Goal: Task Accomplishment & Management: Complete application form

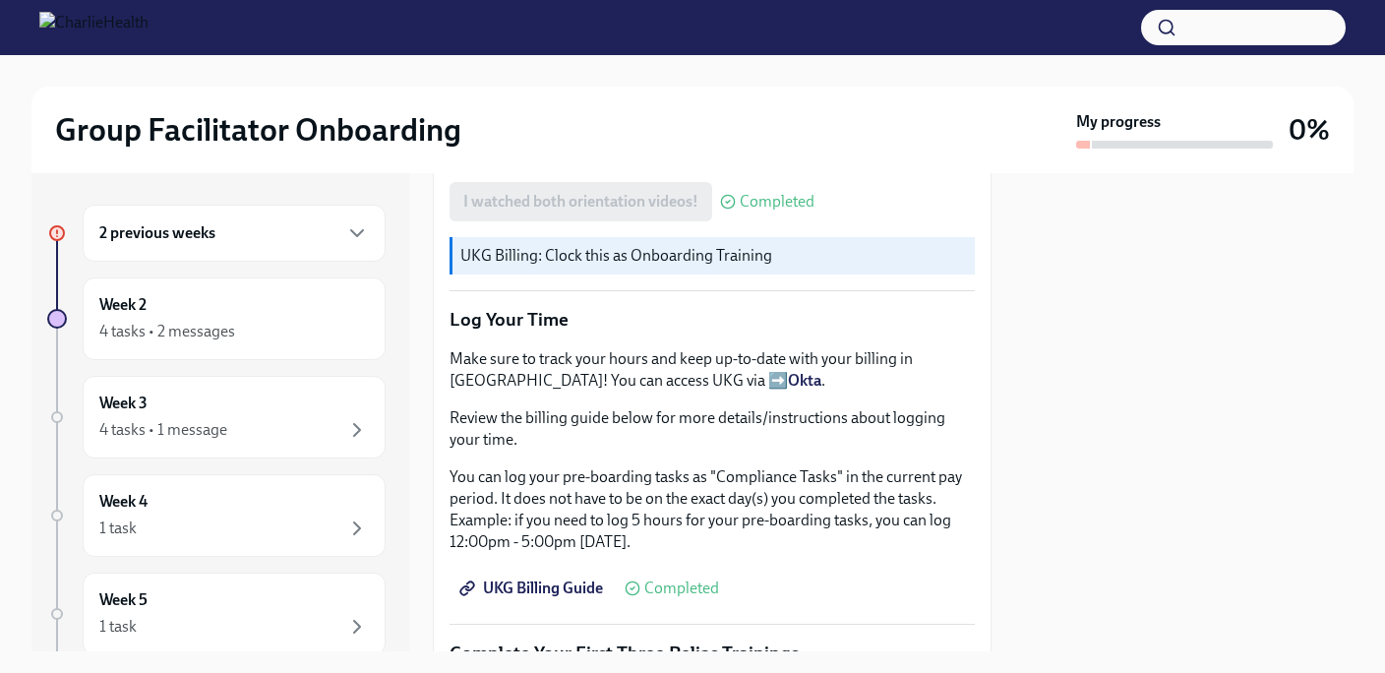
scroll to position [1637, 0]
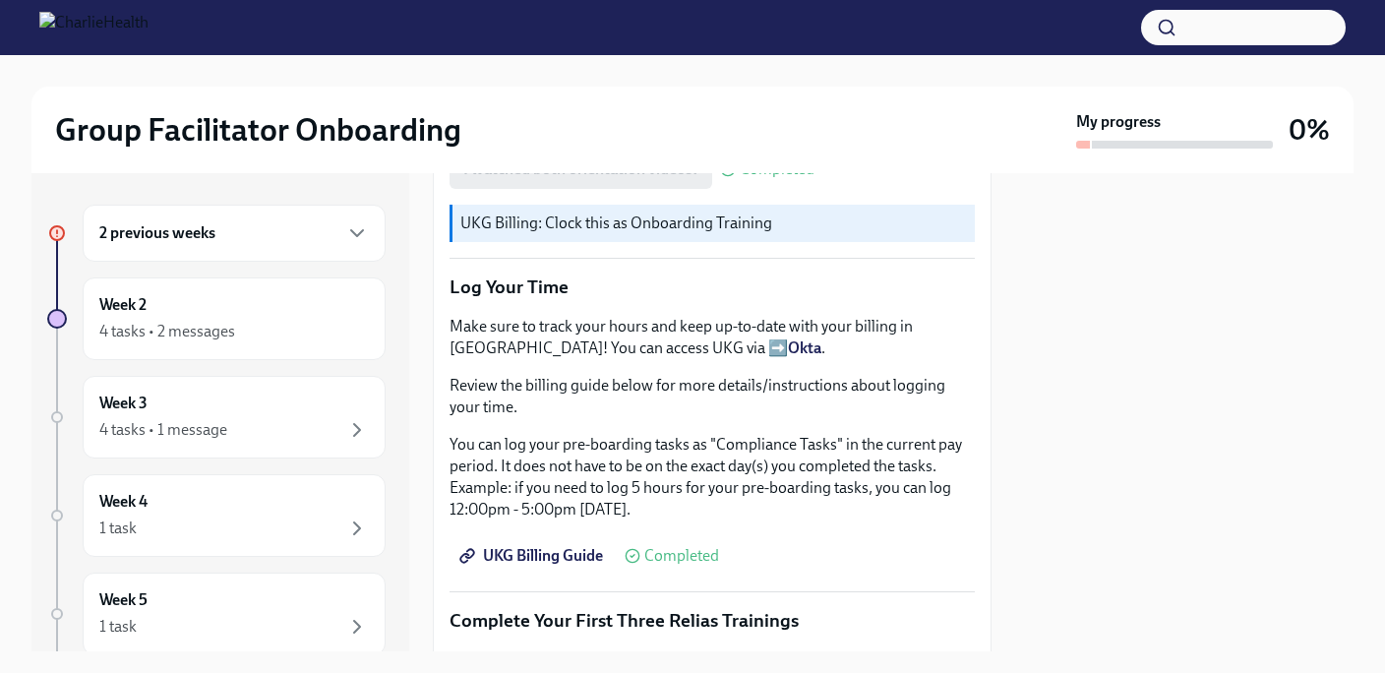
click at [538, 556] on span "UKG Billing Guide" at bounding box center [533, 556] width 140 height 20
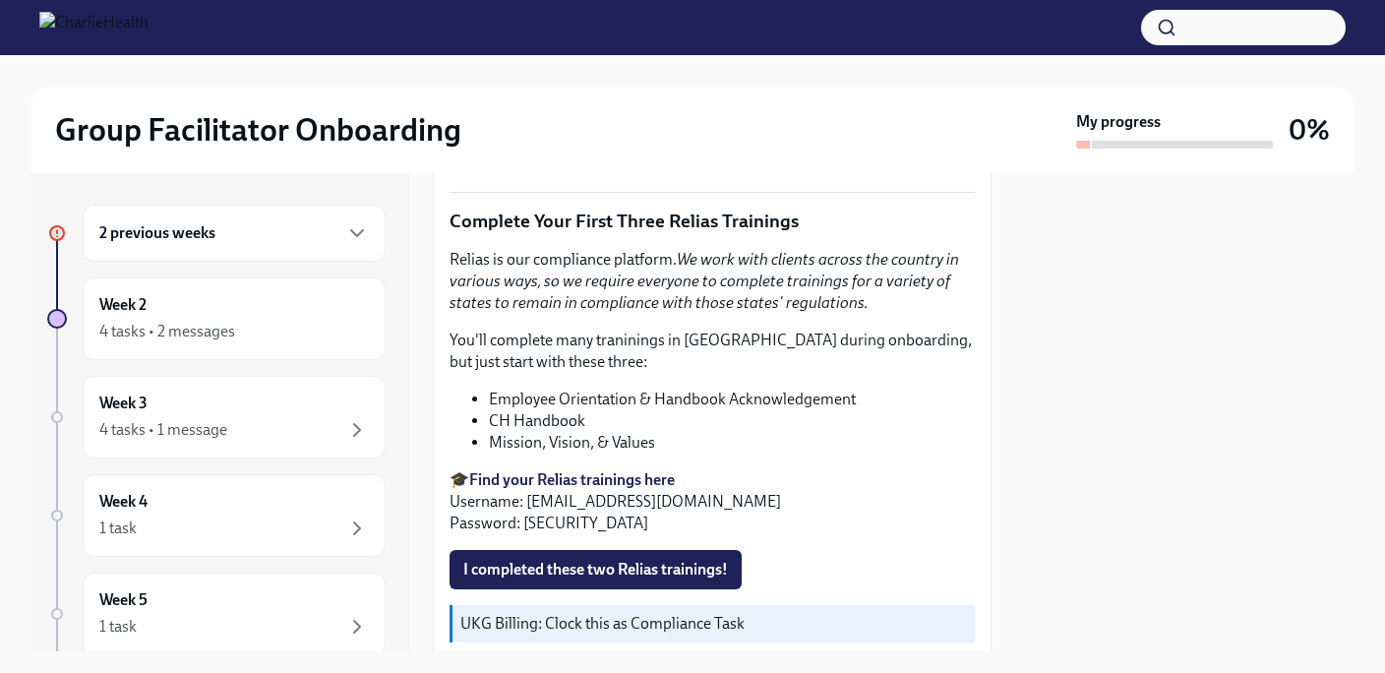
scroll to position [2050, 0]
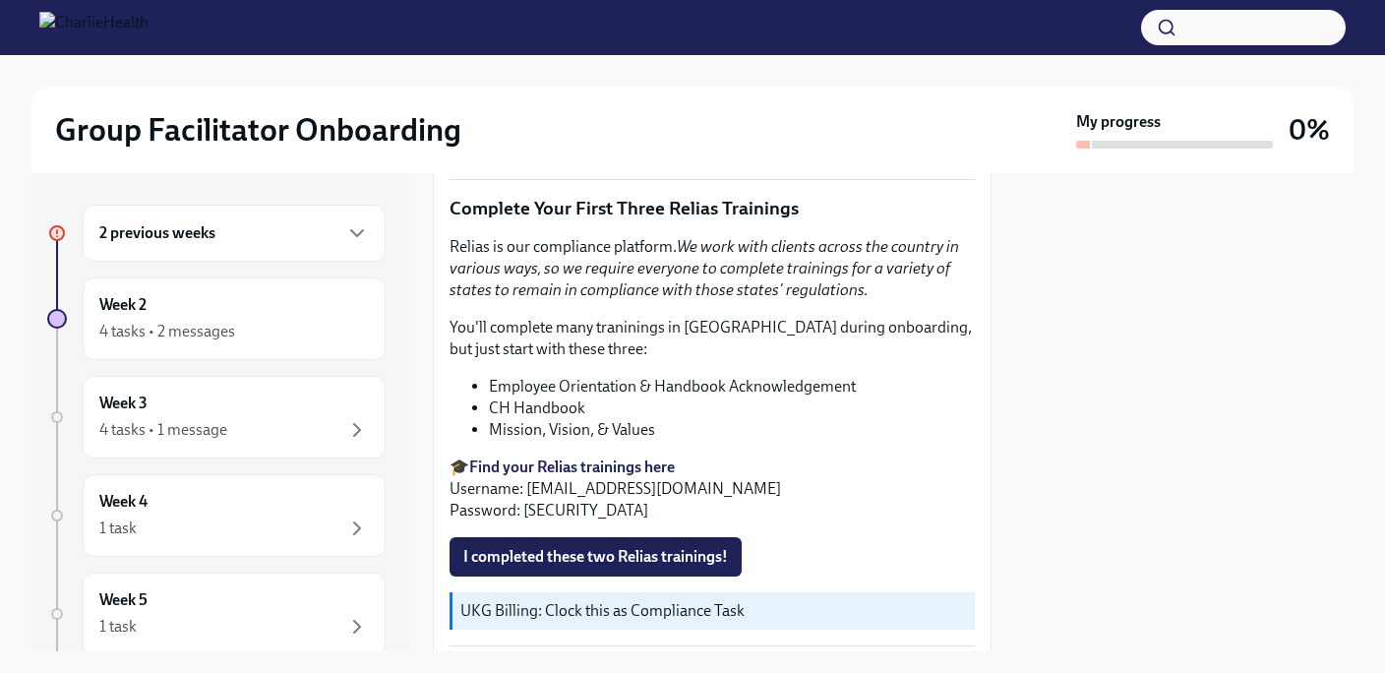
click at [615, 466] on strong "Find your Relias trainings here" at bounding box center [572, 467] width 206 height 19
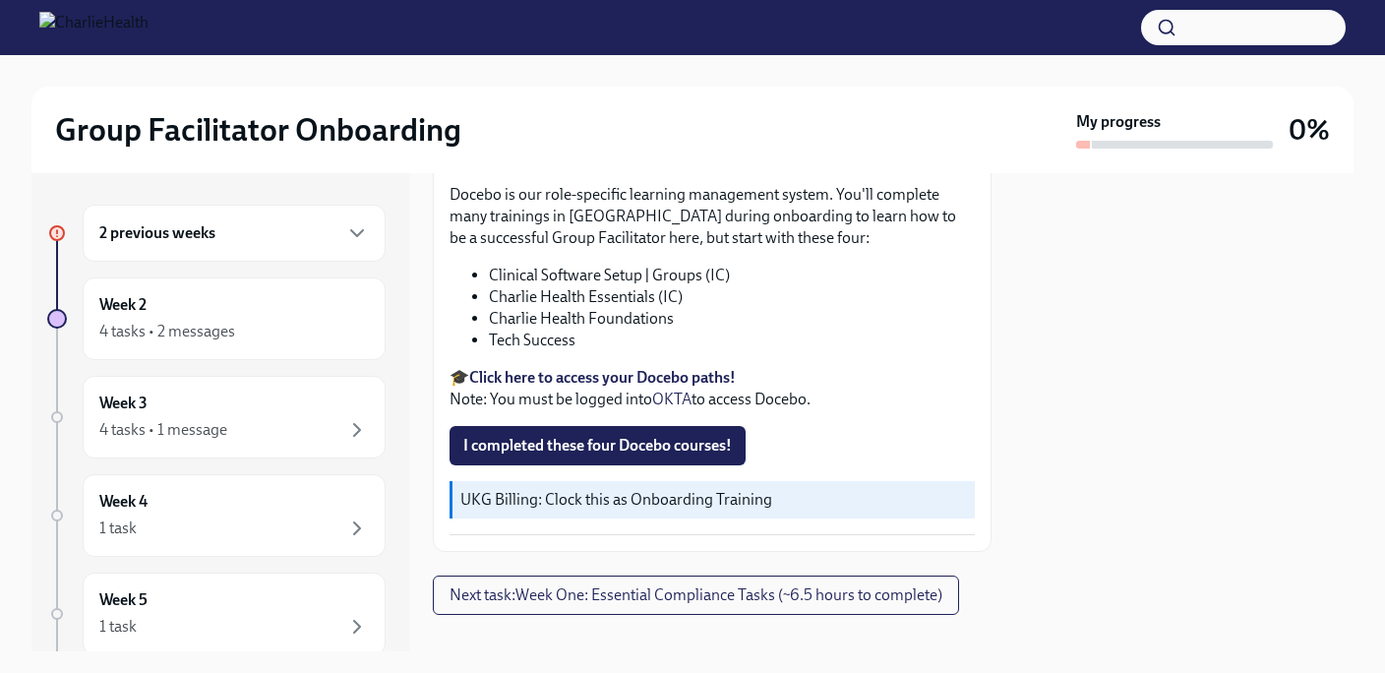
scroll to position [2596, 0]
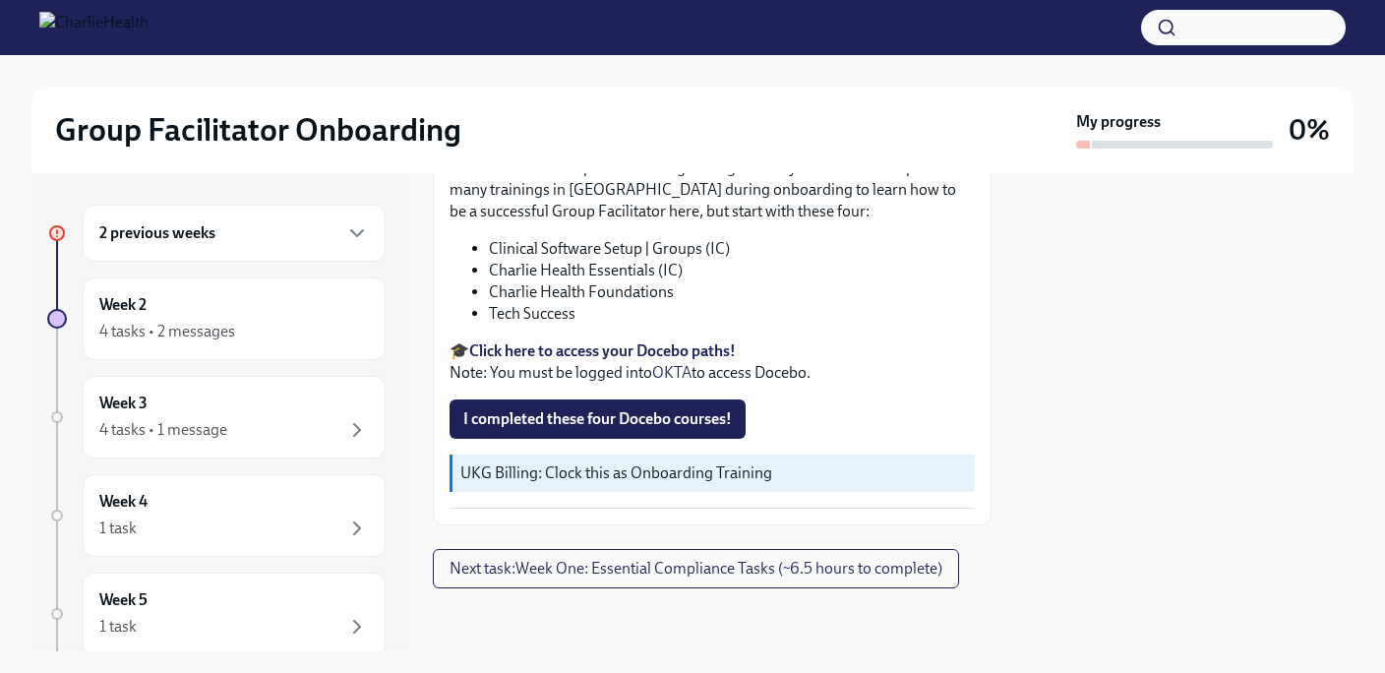
click at [243, 225] on div "2 previous weeks" at bounding box center [234, 233] width 270 height 24
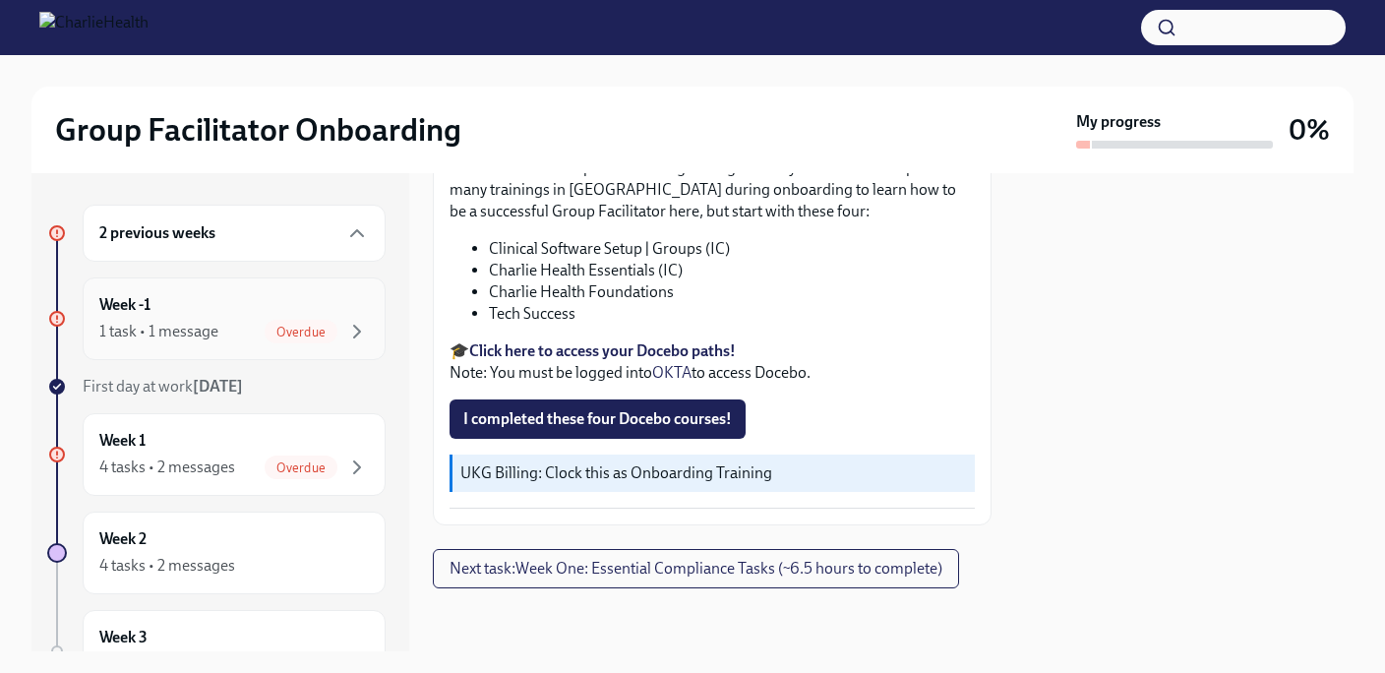
click at [229, 338] on div "1 task • 1 message Overdue" at bounding box center [234, 332] width 270 height 24
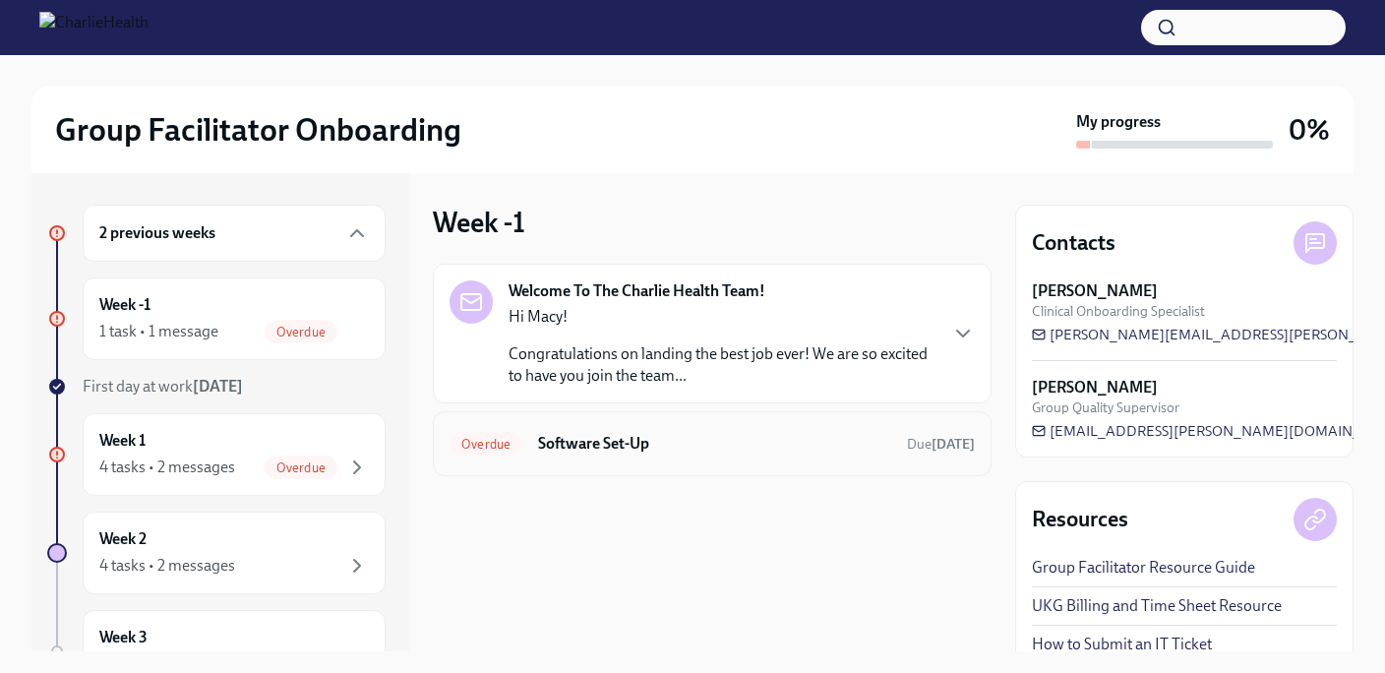
click at [653, 456] on div "Overdue Software Set-Up Due 9 days ago" at bounding box center [712, 443] width 525 height 31
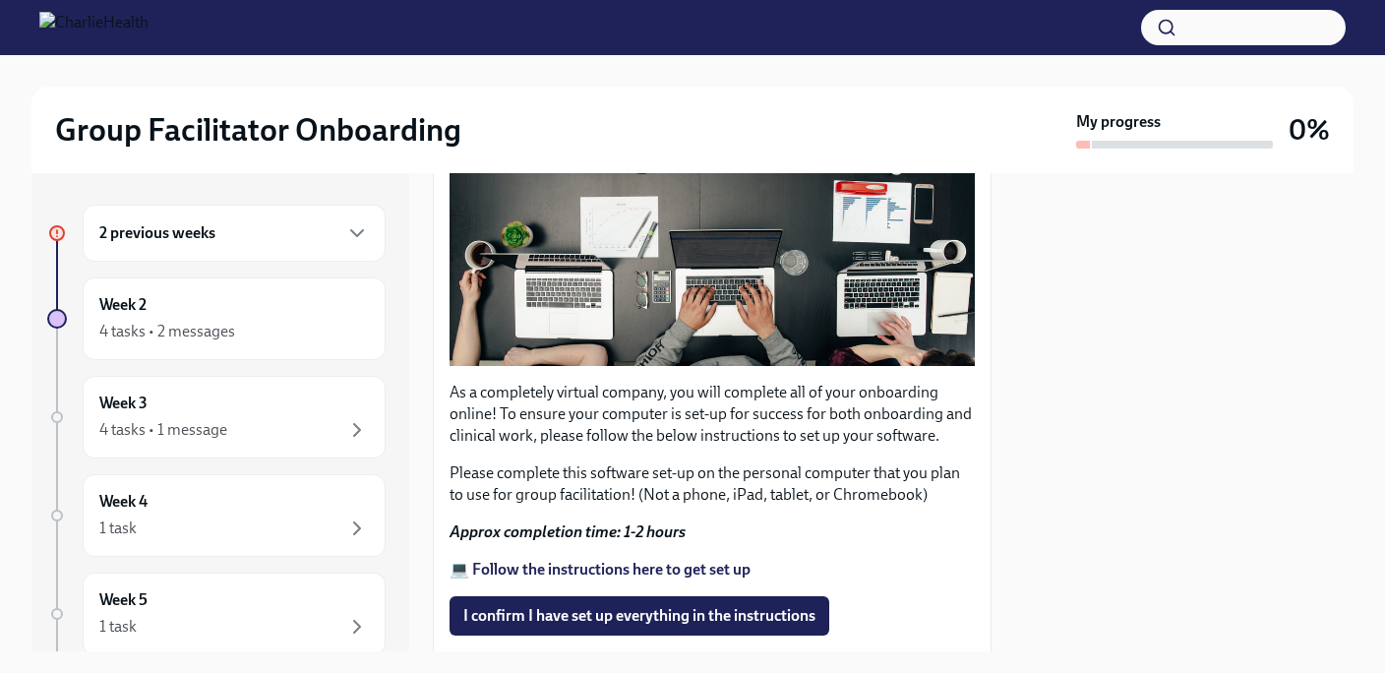
scroll to position [592, 0]
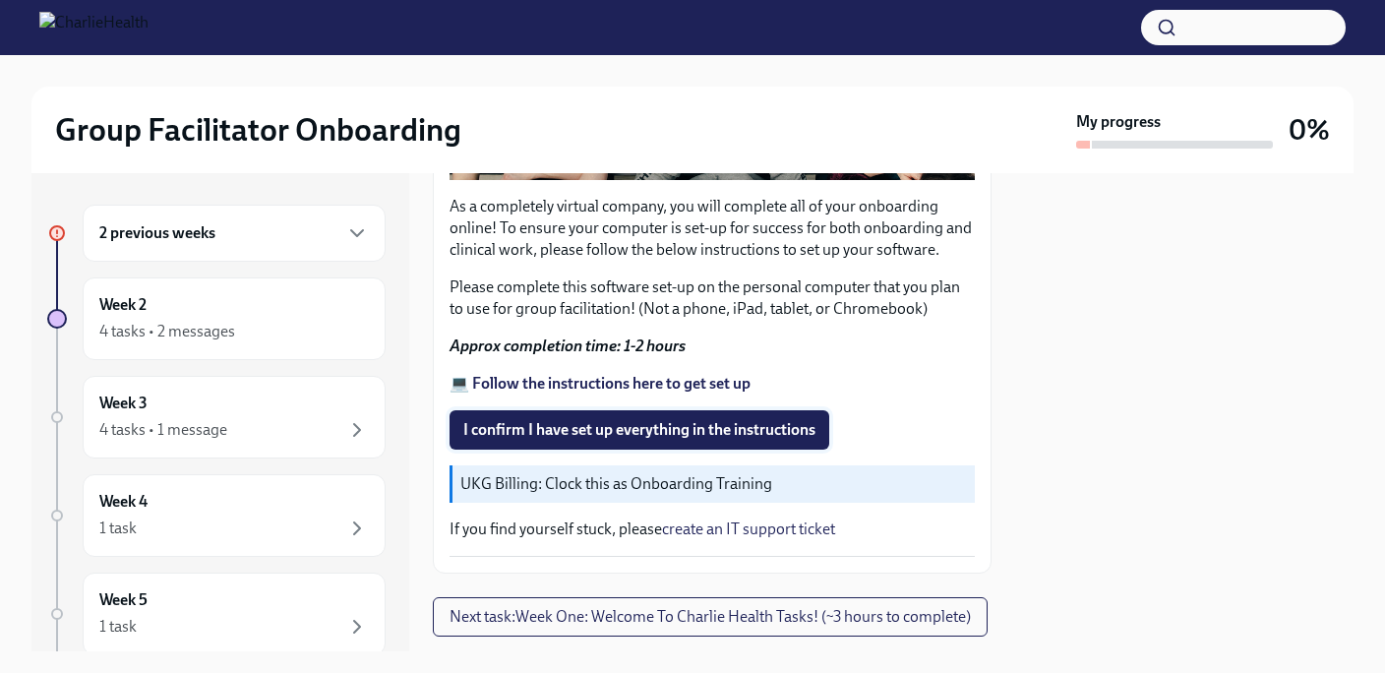
click at [671, 426] on span "I confirm I have set up everything in the instructions" at bounding box center [639, 430] width 352 height 20
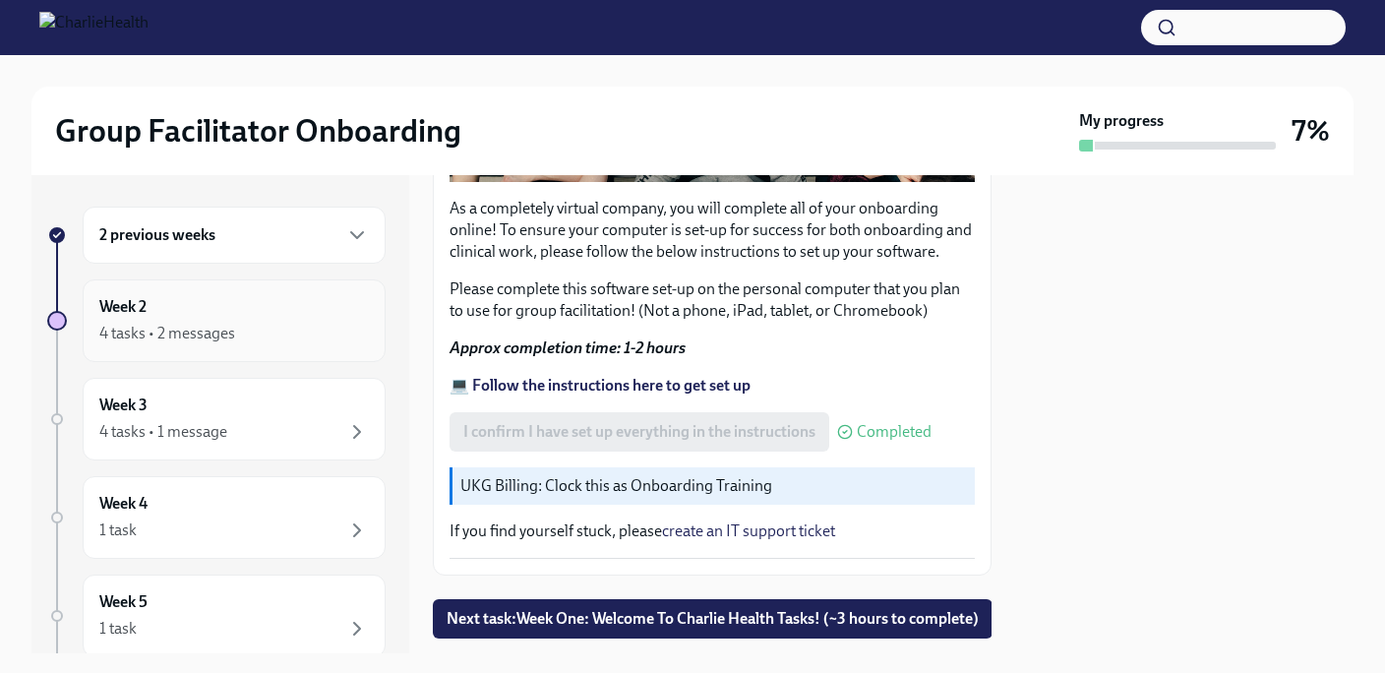
click at [227, 336] on div "4 tasks • 2 messages" at bounding box center [167, 334] width 136 height 22
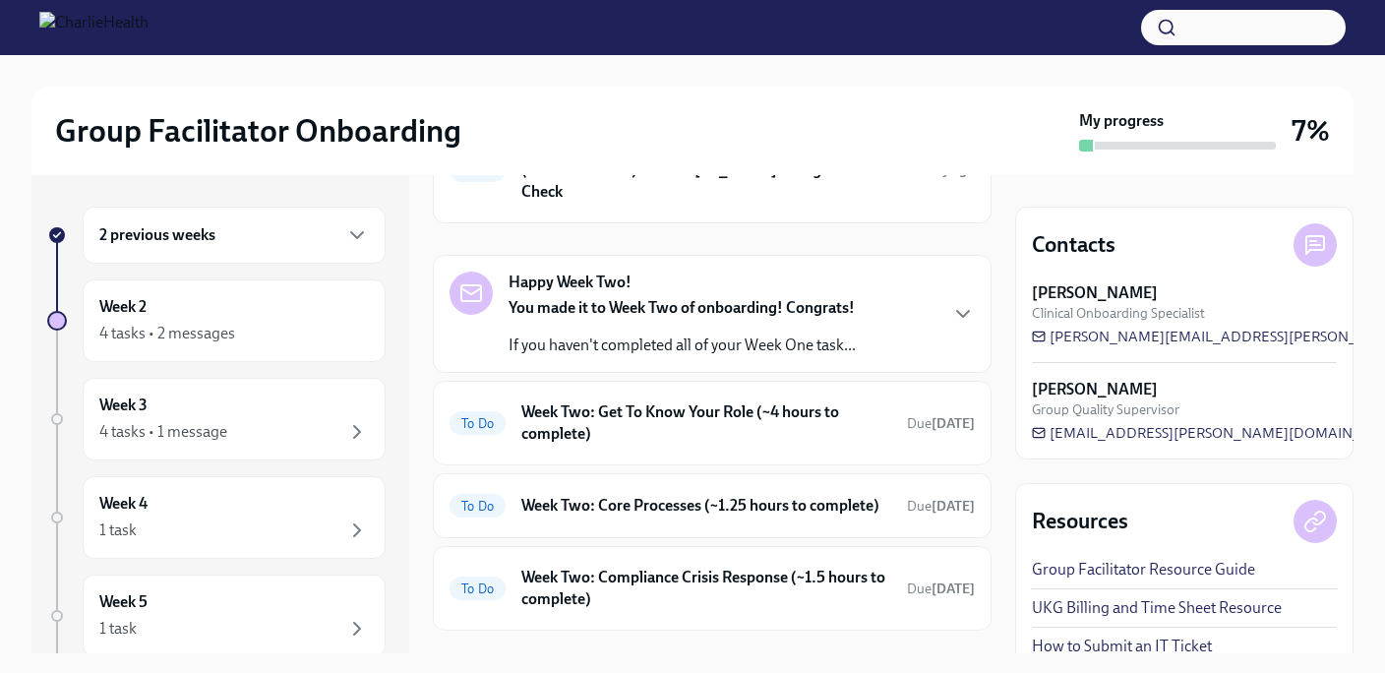
scroll to position [153, 0]
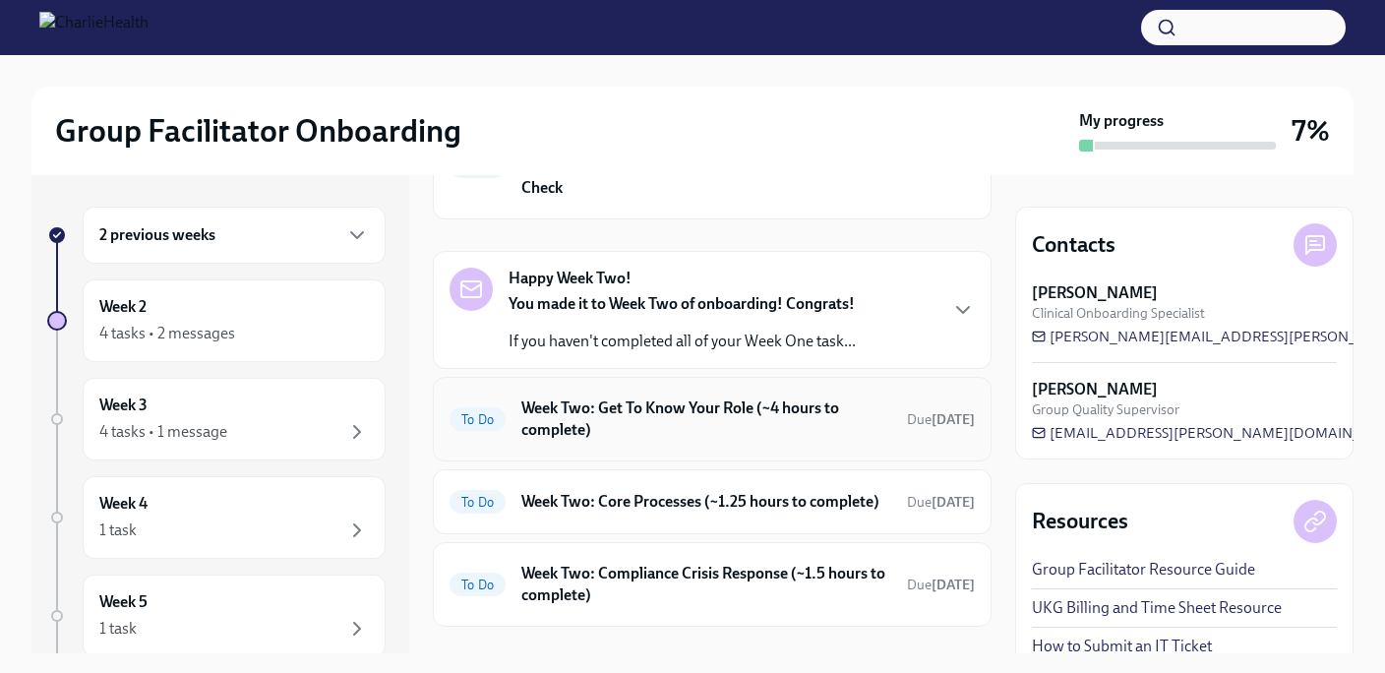
click at [638, 398] on h6 "Week Two: Get To Know Your Role (~4 hours to complete)" at bounding box center [707, 419] width 370 height 43
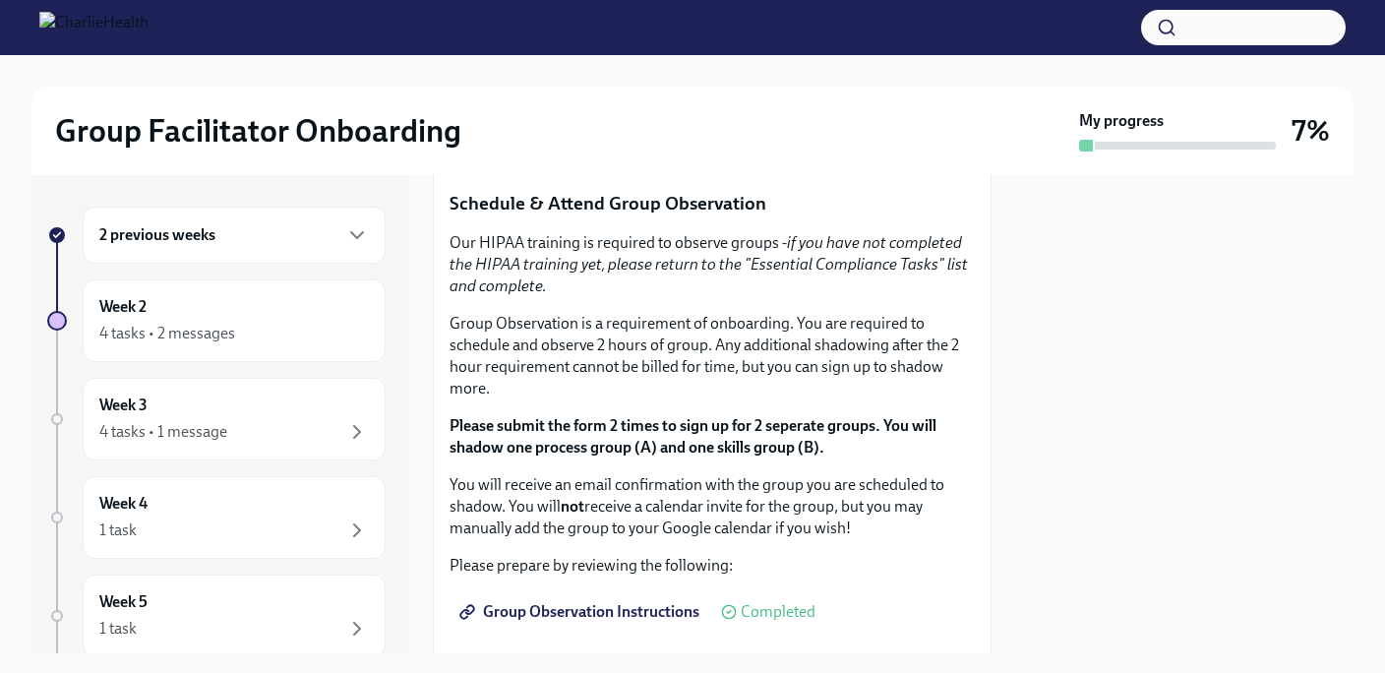
scroll to position [1075, 0]
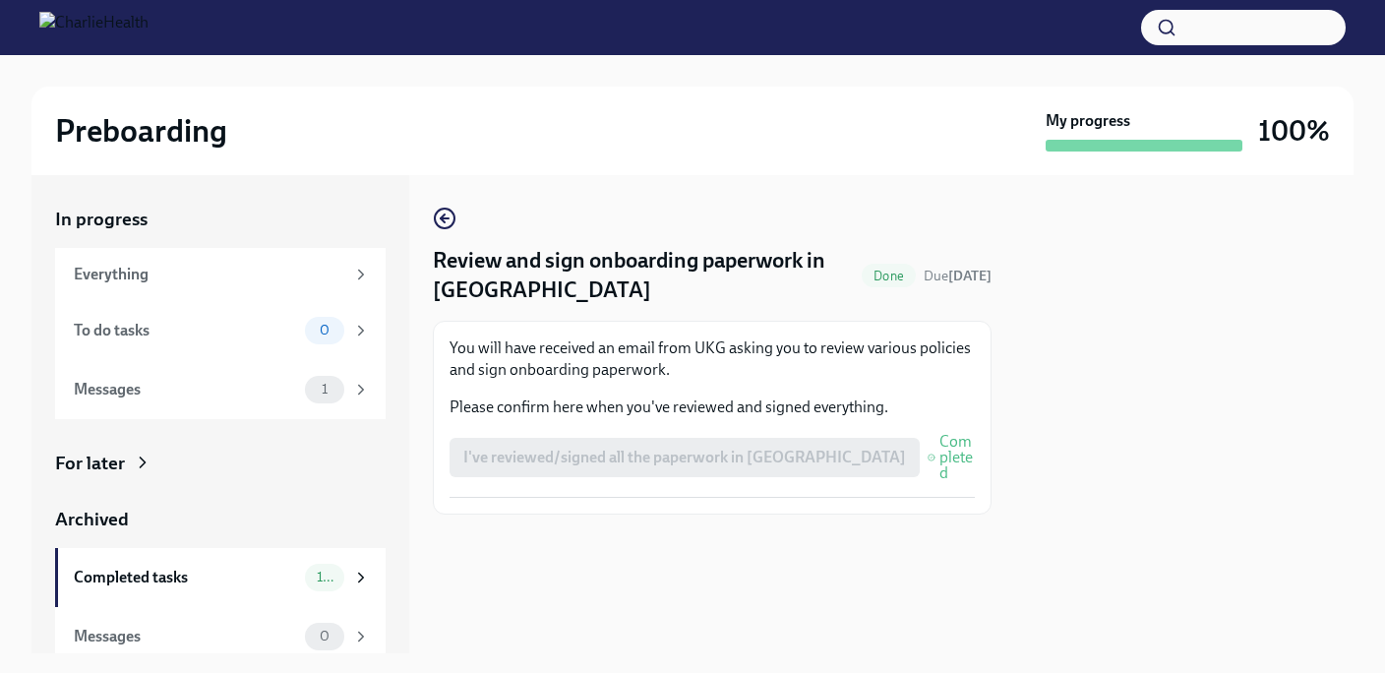
scroll to position [13, 0]
